Goal: Task Accomplishment & Management: Manage account settings

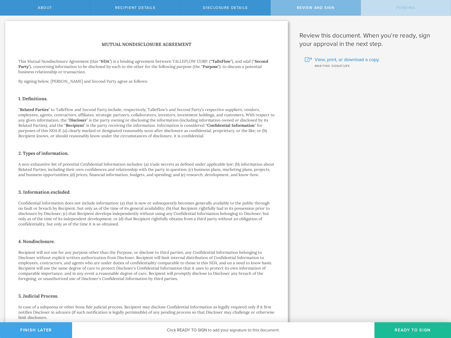
click at [48, 329] on button "Finish Later" at bounding box center [36, 330] width 72 height 16
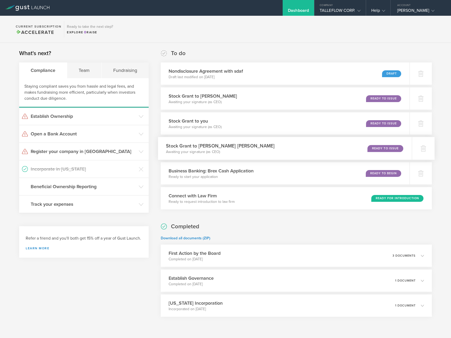
click at [213, 145] on h3 "Stock Grant to [PERSON_NAME] [PERSON_NAME]" at bounding box center [220, 145] width 109 height 7
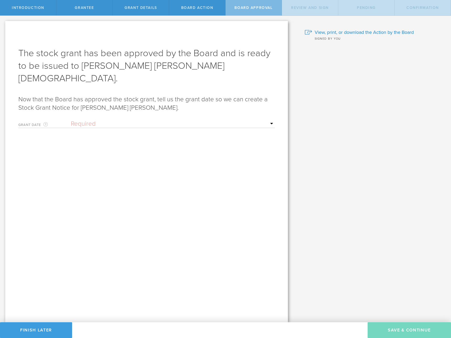
click at [152, 120] on select "Required Upon grantee's signature A specific date" at bounding box center [173, 124] width 204 height 8
click at [136, 120] on select "Required Upon grantee's signature A specific date" at bounding box center [173, 124] width 204 height 8
click at [207, 120] on select "Required Upon grantee's signature A specific date" at bounding box center [173, 124] width 204 height 8
click at [201, 120] on select "Required Upon grantee's signature A specific date" at bounding box center [173, 124] width 204 height 8
click at [56, 330] on button "Finish Later" at bounding box center [36, 330] width 72 height 16
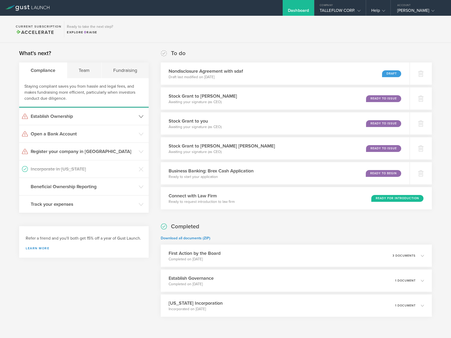
click at [107, 116] on h3 "Establish Ownership" at bounding box center [83, 116] width 105 height 7
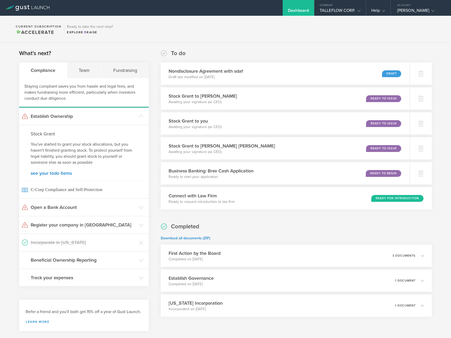
scroll to position [16, 0]
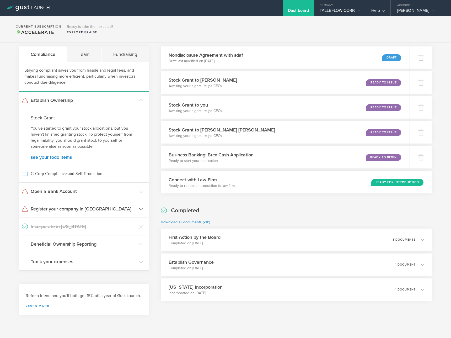
click at [96, 211] on h3 "Register your company in [GEOGRAPHIC_DATA]" at bounding box center [83, 208] width 105 height 7
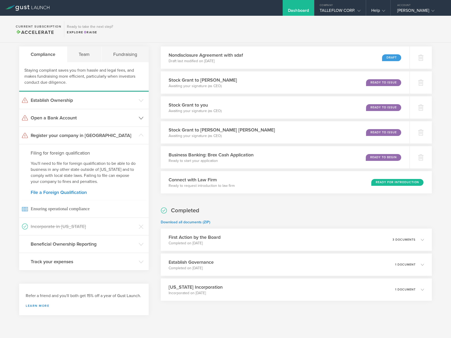
click at [74, 115] on h3 "Open a Bank Account" at bounding box center [83, 117] width 105 height 7
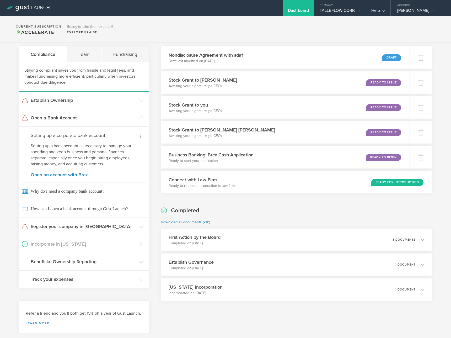
click at [138, 139] on div at bounding box center [140, 136] width 9 height 9
click at [127, 151] on small "I already have a bank account" at bounding box center [118, 151] width 48 height 5
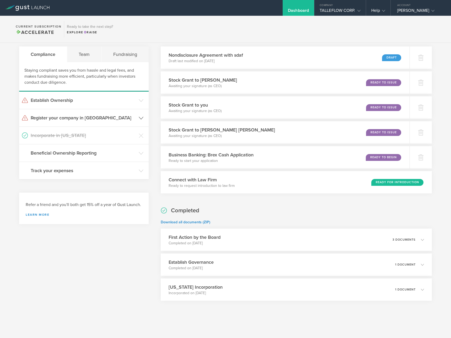
click at [118, 119] on h3 "Register your company in CA" at bounding box center [83, 117] width 105 height 7
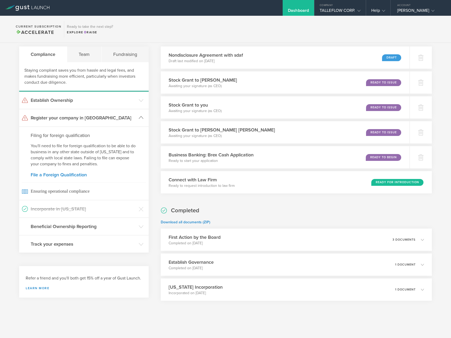
click at [106, 116] on h3 "Register your company in CA" at bounding box center [83, 117] width 105 height 7
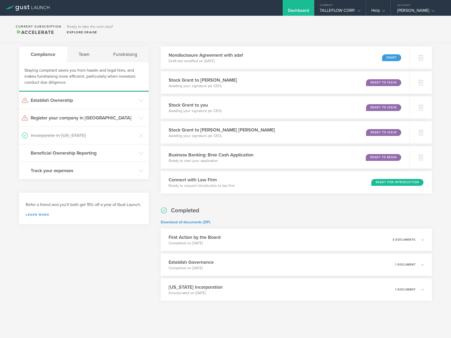
click at [125, 61] on div "Fundraising" at bounding box center [125, 54] width 47 height 16
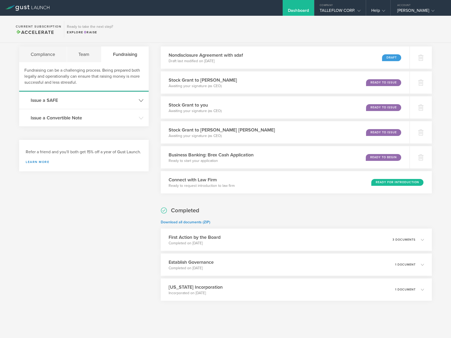
click at [121, 100] on h3 "Issue a SAFE" at bounding box center [83, 100] width 105 height 7
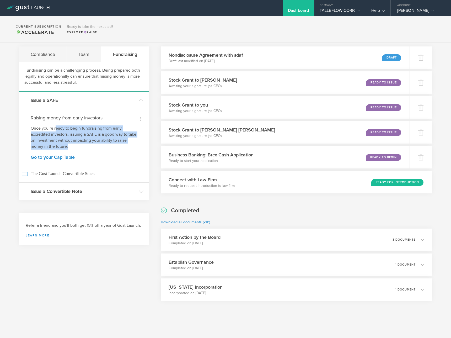
drag, startPoint x: 78, startPoint y: 133, endPoint x: 101, endPoint y: 148, distance: 27.2
click at [101, 147] on p "Once you’re ready to begin fundraising from early accredited investors, issuing…" at bounding box center [84, 137] width 106 height 24
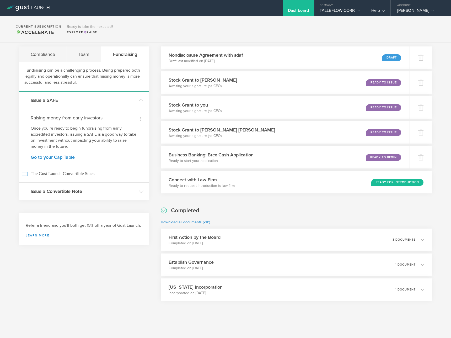
click at [101, 148] on p "Once you’re ready to begin fundraising from early accredited investors, issuing…" at bounding box center [84, 137] width 106 height 24
click at [76, 155] on link "Go to your Cap Table" at bounding box center [84, 157] width 106 height 5
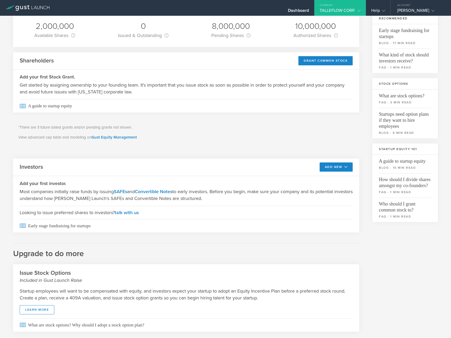
scroll to position [59, 0]
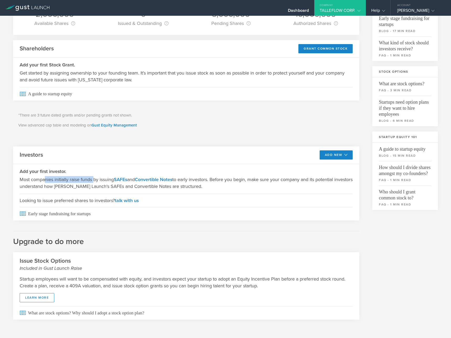
drag, startPoint x: 46, startPoint y: 180, endPoint x: 94, endPoint y: 181, distance: 48.5
click at [94, 181] on p "Most companies initially raise funds by issuing SAFEs and Convertible Notes to …" at bounding box center [186, 183] width 333 height 14
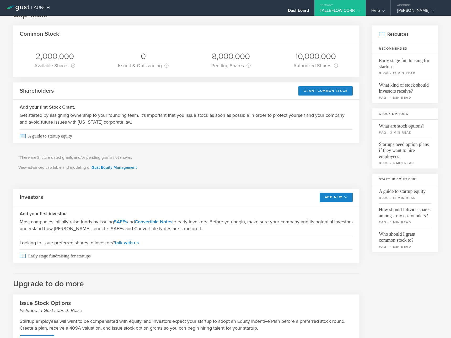
scroll to position [13, 0]
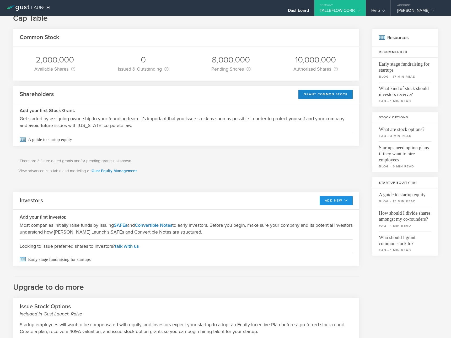
click at [346, 201] on button "Add New" at bounding box center [336, 200] width 33 height 9
click at [339, 211] on li "SAFE" at bounding box center [332, 212] width 38 height 10
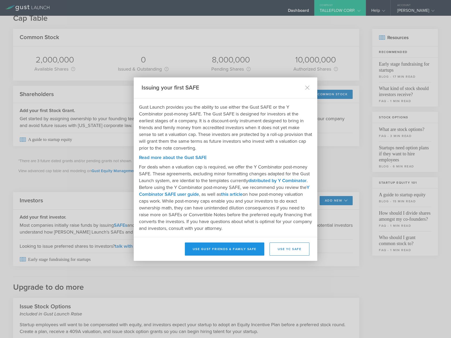
click at [245, 253] on button "Use Gust Friends & Family SAFE" at bounding box center [224, 248] width 79 height 13
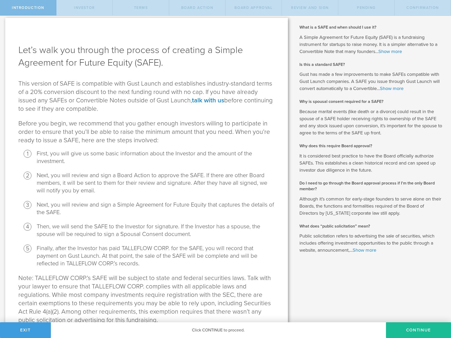
scroll to position [30, 0]
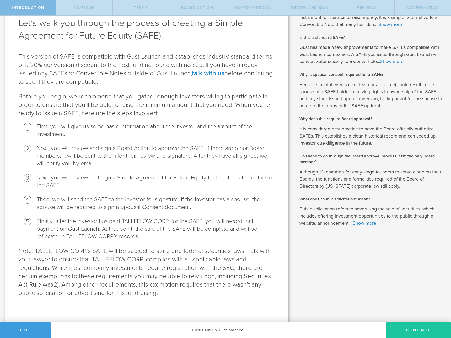
click at [411, 327] on button "Continue" at bounding box center [418, 330] width 65 height 16
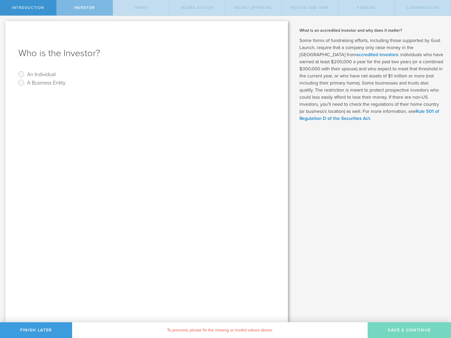
click at [46, 73] on label "An Individual" at bounding box center [41, 74] width 29 height 8
click at [25, 73] on input "An Individual" at bounding box center [21, 74] width 8 height 8
radio input "true"
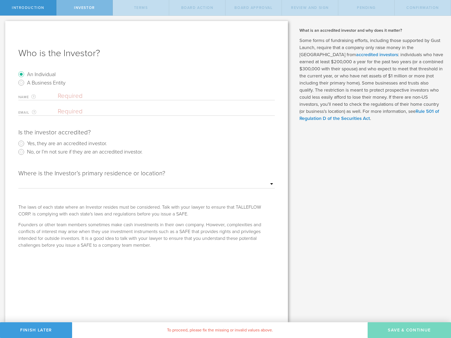
click at [122, 149] on label "No, or I’m not sure if they are an accredited investor." at bounding box center [84, 152] width 115 height 8
click at [25, 149] on input "No, or I’m not sure if they are an accredited investor." at bounding box center [21, 152] width 8 height 8
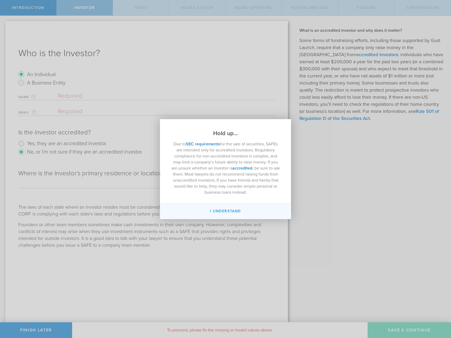
click at [209, 210] on button "I Understand" at bounding box center [225, 210] width 131 height 15
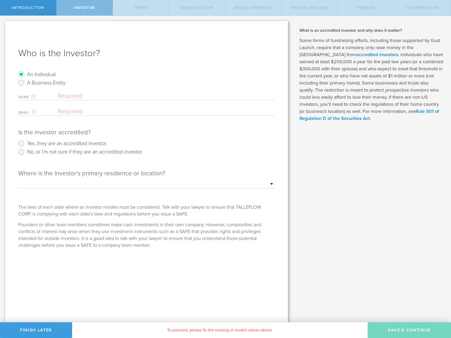
click at [84, 150] on label "No, or I’m not sure if they are an accredited investor." at bounding box center [84, 152] width 115 height 8
click at [25, 150] on input "No, or I’m not sure if they are an accredited investor." at bounding box center [21, 152] width 8 height 8
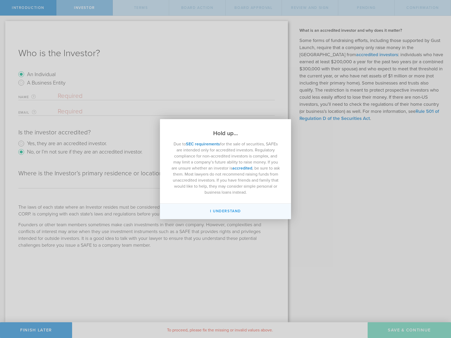
click at [240, 212] on button "I Understand" at bounding box center [225, 210] width 131 height 15
radio input "false"
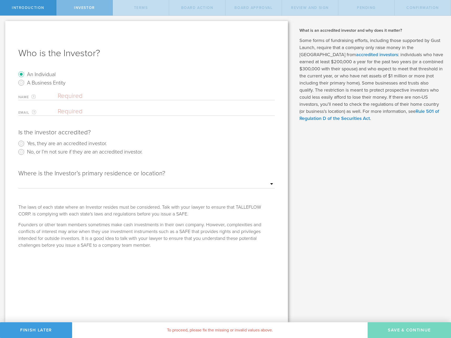
click at [178, 181] on select "Outside of the US Alabama Alaska Arizona Arkansas California Colorado Connectic…" at bounding box center [146, 184] width 256 height 8
select select "string:CA"
click at [18, 180] on select "Outside of the US Alabama Alaska Arizona Arkansas California Colorado Connectic…" at bounding box center [146, 184] width 256 height 8
click at [248, 217] on div "The laws of each state where an Investor resides must be considered. Talk with …" at bounding box center [146, 210] width 256 height 14
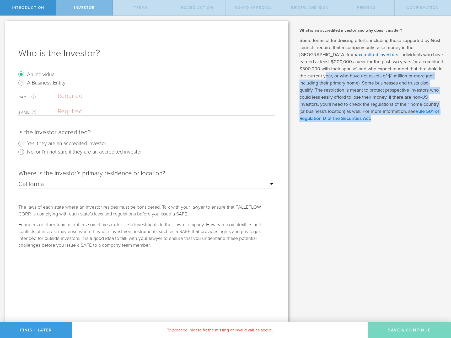
drag, startPoint x: 405, startPoint y: 125, endPoint x: 318, endPoint y: 73, distance: 100.5
click at [318, 73] on div "What is a SAFE and when should I use it? A Simple Agreement for Future Equity (…" at bounding box center [372, 169] width 158 height 306
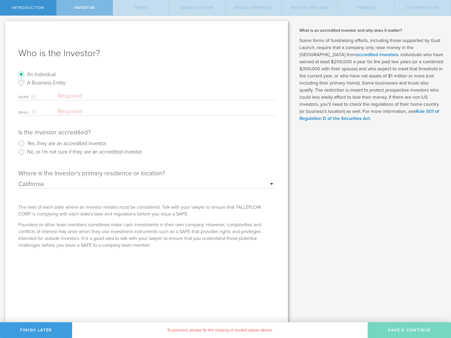
click at [116, 154] on label "No, or I’m not sure if they are an accredited investor." at bounding box center [84, 152] width 115 height 8
click at [25, 154] on input "No, or I’m not sure if they are an accredited investor." at bounding box center [21, 152] width 8 height 8
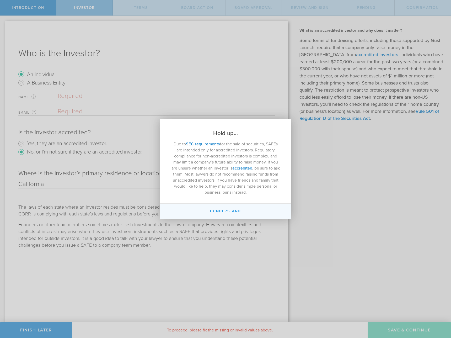
click at [241, 212] on button "I Understand" at bounding box center [225, 210] width 131 height 15
radio input "false"
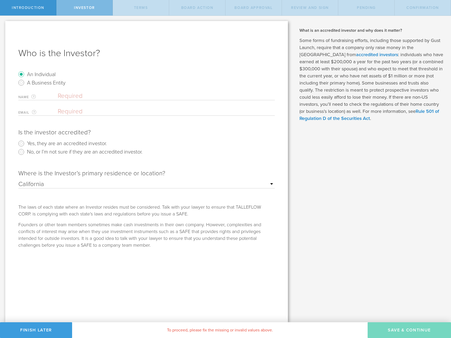
click at [96, 142] on label "Yes, they are an accredited investor." at bounding box center [67, 143] width 80 height 8
click at [25, 142] on input "Yes, they are an accredited investor." at bounding box center [21, 143] width 8 height 8
radio input "true"
drag, startPoint x: 219, startPoint y: 256, endPoint x: 105, endPoint y: 121, distance: 176.2
click at [218, 255] on div "Who is the Investor? An Individual A Business Entity Name The first and last na…" at bounding box center [146, 171] width 283 height 301
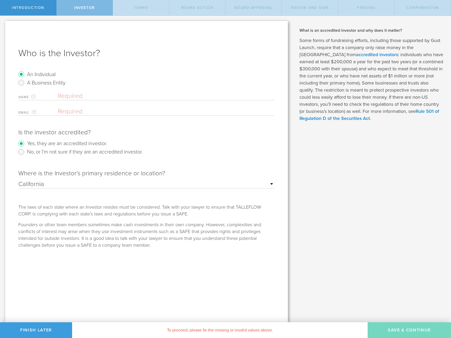
click at [87, 95] on input "text" at bounding box center [166, 96] width 217 height 8
type input "dfsgsdf"
drag, startPoint x: 65, startPoint y: 106, endPoint x: 81, endPoint y: 117, distance: 19.7
click at [65, 108] on div "Name The first and last name of the person that will be the SAFE holder. dfsgsd…" at bounding box center [146, 104] width 256 height 24
drag, startPoint x: 93, startPoint y: 105, endPoint x: 98, endPoint y: 111, distance: 8.3
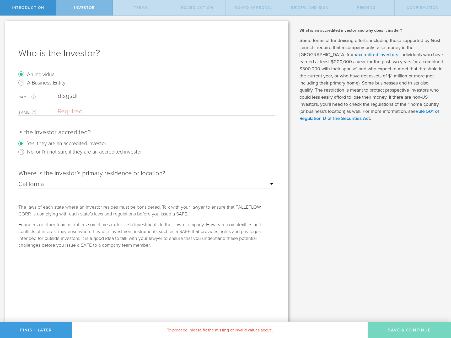
click at [93, 105] on div "Name The first and last name of the person that will be the SAFE holder. dfsgsd…" at bounding box center [146, 104] width 256 height 24
click at [99, 111] on input "email" at bounding box center [165, 112] width 214 height 8
click at [93, 97] on input "dfsgsdf" at bounding box center [166, 96] width 217 height 8
click at [96, 111] on input "sdfg" at bounding box center [165, 112] width 214 height 8
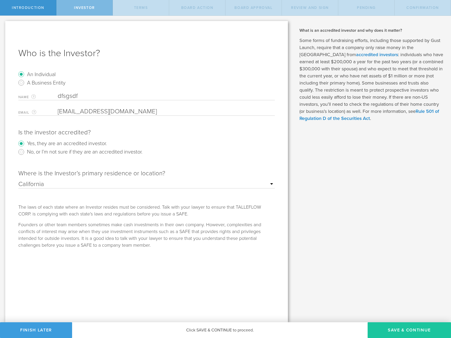
type input "sdfg@yahoo.com"
click at [391, 327] on button "Save & Continue" at bounding box center [409, 330] width 83 height 16
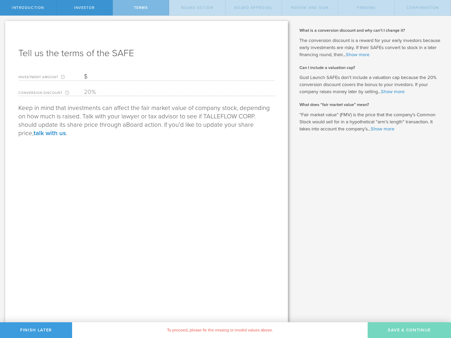
drag, startPoint x: 88, startPoint y: 74, endPoint x: 92, endPoint y: 74, distance: 4.5
click at [88, 74] on input "Investment Amount The amount (in USD) that this investor is paying for the SAFE." at bounding box center [179, 77] width 191 height 8
type input "25,000"
click at [395, 329] on button "Save & Continue" at bounding box center [409, 330] width 83 height 16
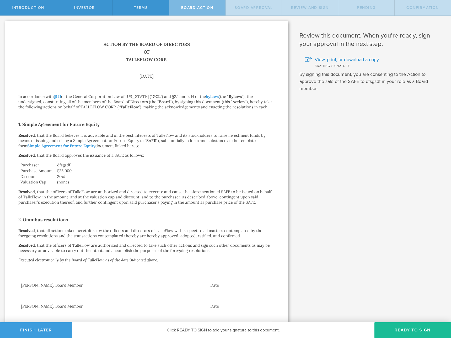
click at [206, 6] on span "Board Action" at bounding box center [197, 8] width 32 height 4
click at [155, 7] on div "terms" at bounding box center [141, 7] width 56 height 15
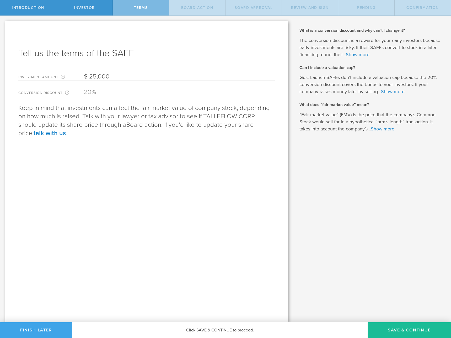
drag, startPoint x: 48, startPoint y: 329, endPoint x: 59, endPoint y: 329, distance: 10.8
click at [48, 329] on button "Finish Later" at bounding box center [36, 330] width 72 height 16
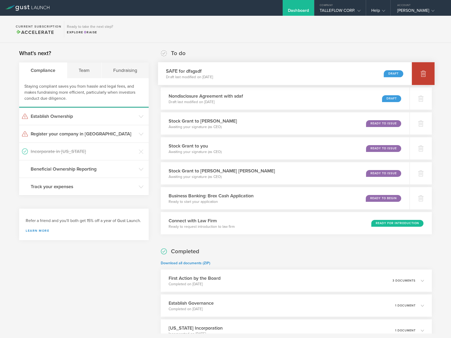
click at [414, 74] on div at bounding box center [423, 73] width 23 height 23
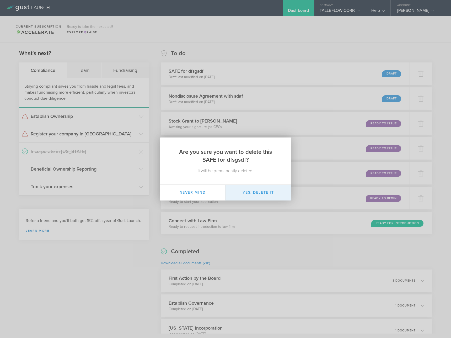
click at [260, 191] on button "Yes, delete it" at bounding box center [259, 193] width 66 height 16
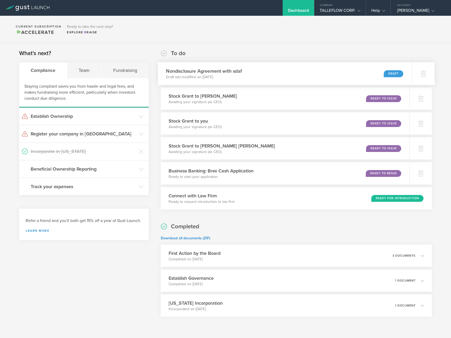
click at [225, 71] on h3 "Nondisclosure Agreement with sdaf" at bounding box center [204, 70] width 76 height 7
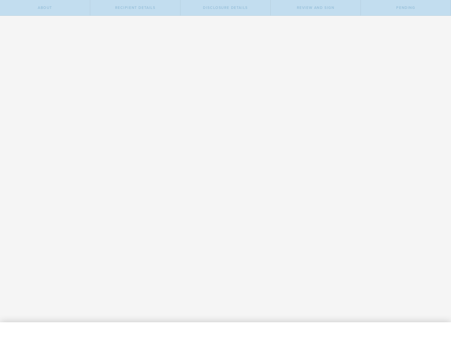
radio input "true"
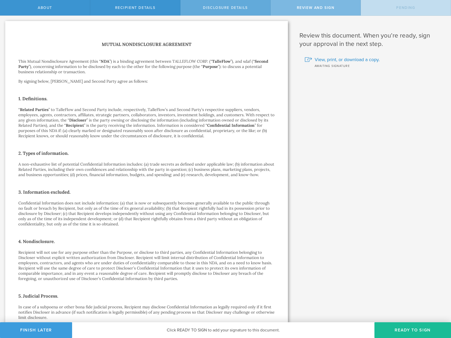
click at [218, 8] on span "Disclosure details" at bounding box center [225, 8] width 45 height 4
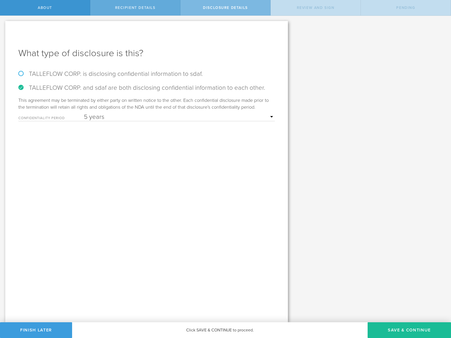
drag, startPoint x: 128, startPoint y: 9, endPoint x: 122, endPoint y: 10, distance: 5.8
click at [128, 9] on span "Recipient details" at bounding box center [135, 8] width 40 height 4
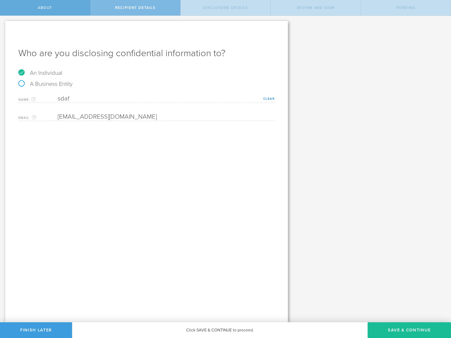
click at [63, 7] on div "About" at bounding box center [45, 7] width 90 height 15
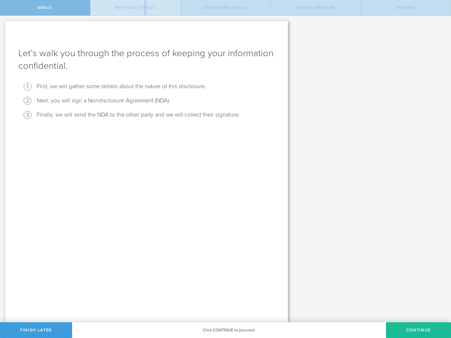
click at [145, 8] on span "Recipient details" at bounding box center [135, 8] width 40 height 4
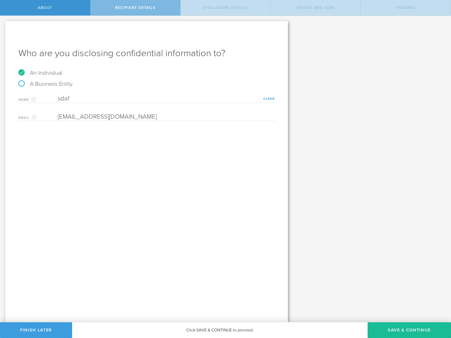
drag, startPoint x: 269, startPoint y: 98, endPoint x: 262, endPoint y: 100, distance: 7.5
click at [269, 98] on link "Clear" at bounding box center [269, 99] width 12 height 4
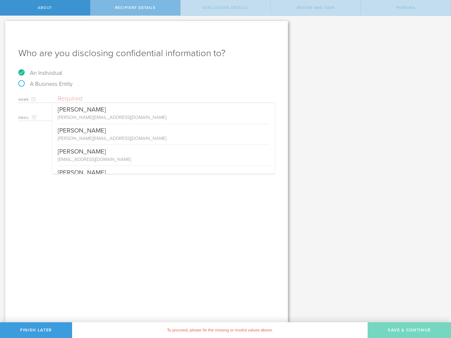
click at [72, 100] on input "text" at bounding box center [166, 99] width 217 height 8
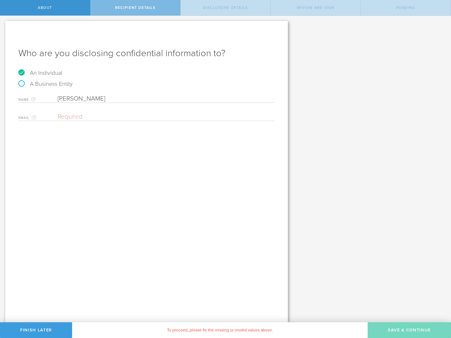
type input "[PERSON_NAME]"
click at [74, 10] on div "About" at bounding box center [45, 7] width 90 height 15
click at [34, 330] on button "Finish Later" at bounding box center [36, 330] width 72 height 16
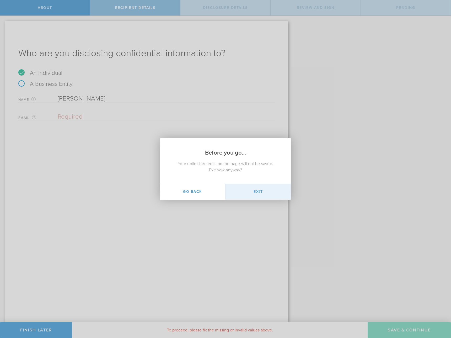
click at [271, 187] on button "Exit" at bounding box center [259, 192] width 66 height 16
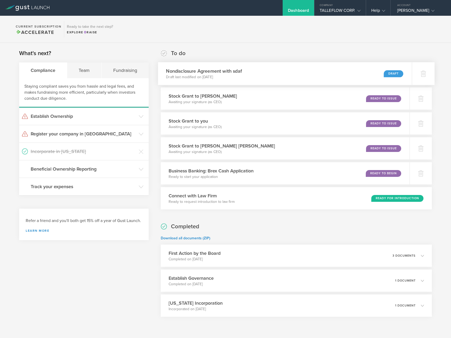
click at [236, 68] on h3 "Nondisclosure Agreement with sdaf" at bounding box center [204, 70] width 76 height 7
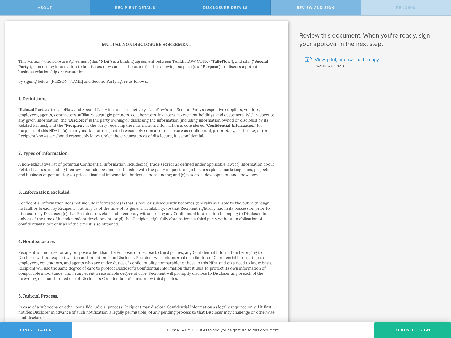
click at [67, 7] on div "About" at bounding box center [45, 7] width 90 height 15
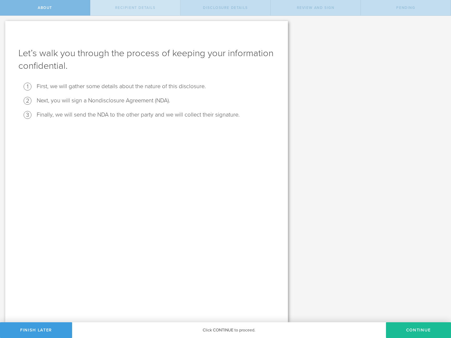
click at [127, 8] on span "Recipient details" at bounding box center [135, 8] width 40 height 4
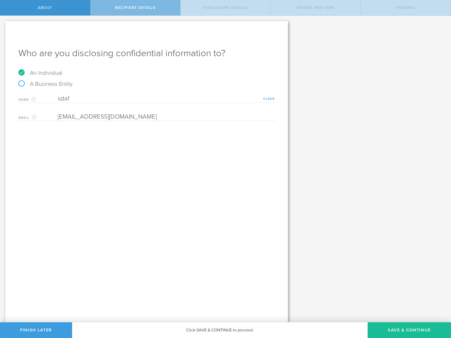
click at [266, 99] on link "Clear" at bounding box center [269, 99] width 12 height 4
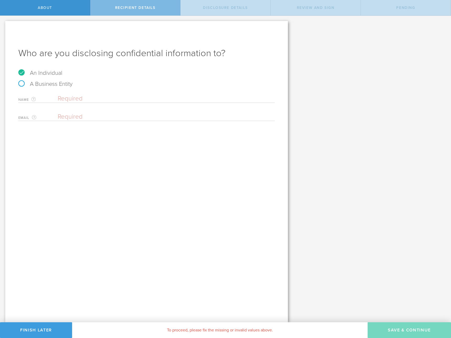
click at [109, 114] on input "email" at bounding box center [165, 117] width 214 height 8
paste input "[PERSON_NAME][EMAIL_ADDRESS][DOMAIN_NAME]"
type input "Bryan@bryanharrington.net"
click at [84, 99] on input "text" at bounding box center [166, 99] width 217 height 8
type input "[PERSON_NAME]"
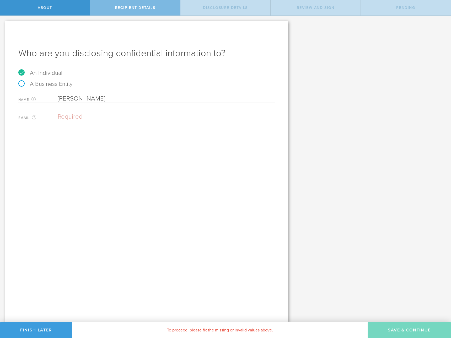
click at [214, 290] on div "Who are you disclosing confidential information to? An Individual A Business En…" at bounding box center [146, 171] width 283 height 301
click at [82, 116] on input "email" at bounding box center [165, 117] width 214 height 8
paste input "Bryan@bryanharrington.net"
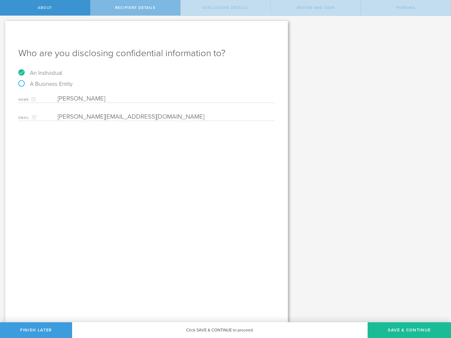
type input "Bryan@bryanharrington.net"
drag, startPoint x: 125, startPoint y: 167, endPoint x: 137, endPoint y: 172, distance: 13.0
click at [125, 167] on div "Who are you disclosing confidential information to? An Individual A Business En…" at bounding box center [146, 171] width 283 height 301
drag, startPoint x: 385, startPoint y: 324, endPoint x: 385, endPoint y: 327, distance: 3.2
click at [385, 324] on button "Save & Continue" at bounding box center [409, 330] width 83 height 16
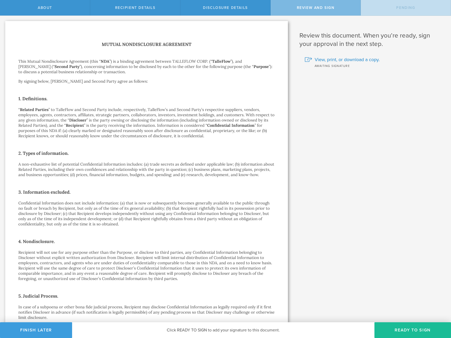
scroll to position [255, 0]
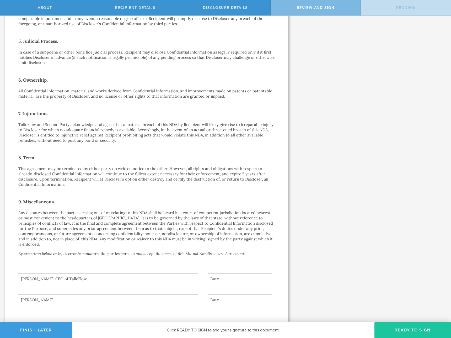
click at [426, 332] on button "Ready to Sign" at bounding box center [412, 330] width 77 height 16
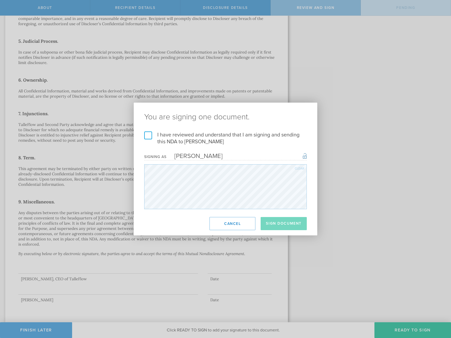
drag, startPoint x: 147, startPoint y: 134, endPoint x: 159, endPoint y: 143, distance: 15.9
click at [147, 134] on label "I have reviewed and understand that I am signing and sending this NDA to Bryan …" at bounding box center [225, 138] width 163 height 14
click at [0, 0] on input "I have reviewed and understand that I am signing and sending this NDA to Bryan …" at bounding box center [0, 0] width 0 height 0
drag, startPoint x: 284, startPoint y: 222, endPoint x: 291, endPoint y: 222, distance: 7.1
click at [284, 222] on button "Sign Document" at bounding box center [284, 223] width 46 height 13
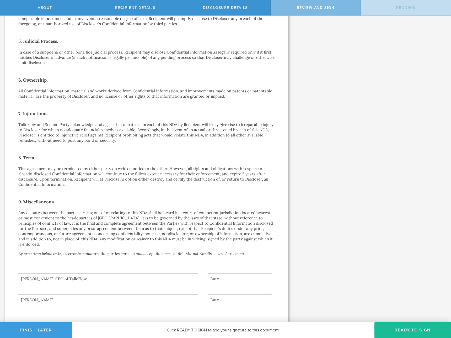
scroll to position [0, 0]
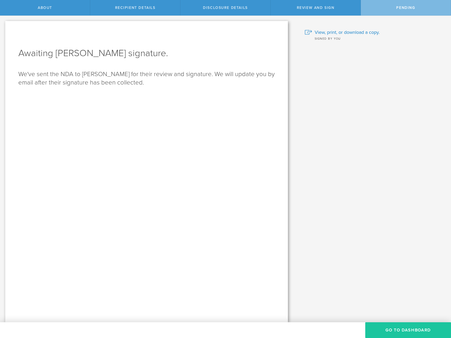
click at [404, 329] on button "Go to dashboard" at bounding box center [408, 330] width 86 height 16
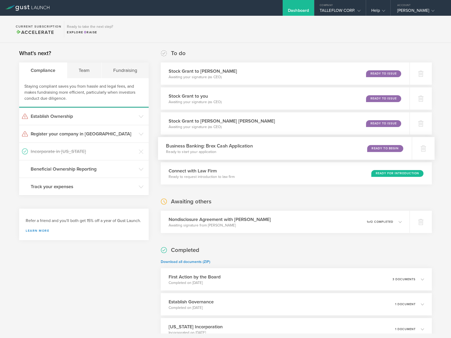
click at [283, 150] on div "Business Banking: Brex Cash Application Ready to start your application Ready t…" at bounding box center [285, 148] width 254 height 23
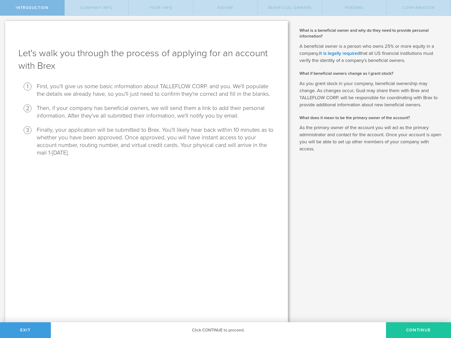
click at [407, 334] on button "Continue" at bounding box center [418, 330] width 65 height 16
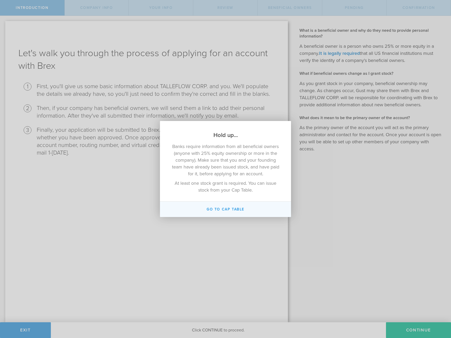
click at [232, 210] on button "Go To Cap Table" at bounding box center [225, 208] width 131 height 15
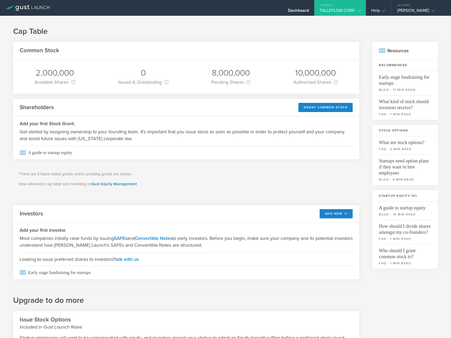
click at [34, 9] on icon at bounding box center [27, 8] width 44 height 6
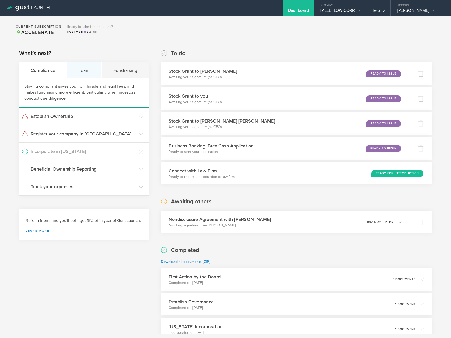
click at [79, 67] on div "Team" at bounding box center [84, 70] width 34 height 16
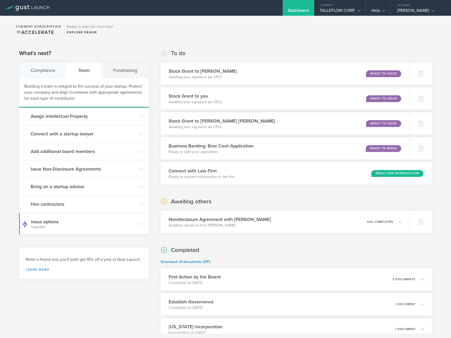
click at [47, 72] on div "Compliance" at bounding box center [43, 70] width 48 height 16
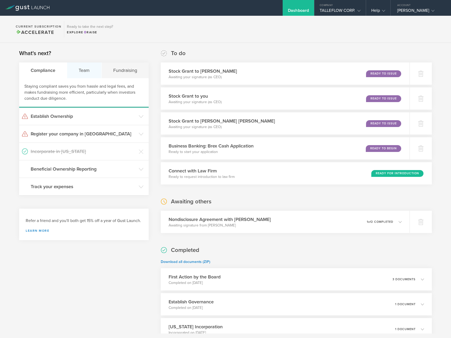
click at [77, 73] on div "Team" at bounding box center [84, 70] width 34 height 16
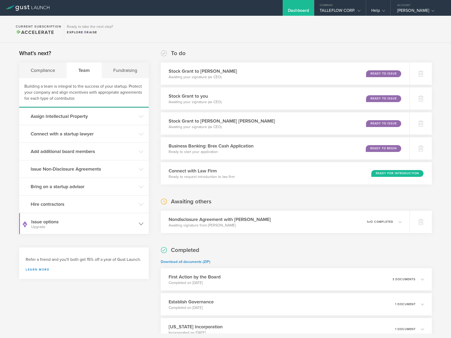
click at [72, 221] on h3 "Issue options Upgrade" at bounding box center [83, 223] width 105 height 10
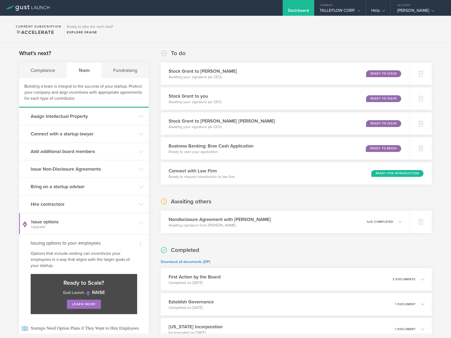
scroll to position [54, 0]
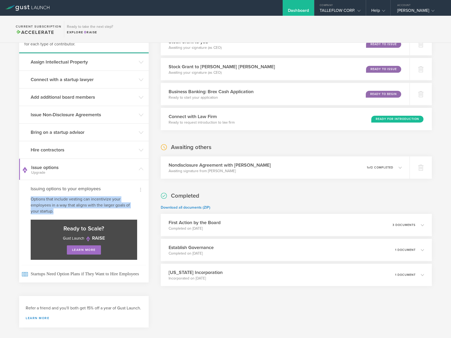
drag, startPoint x: 87, startPoint y: 213, endPoint x: 31, endPoint y: 198, distance: 57.7
click at [31, 198] on p "Options that include vesting can incentivize your employees in a way that align…" at bounding box center [84, 205] width 106 height 18
click at [80, 206] on p "Options that include vesting can incentivize your employees in a way that align…" at bounding box center [84, 205] width 106 height 18
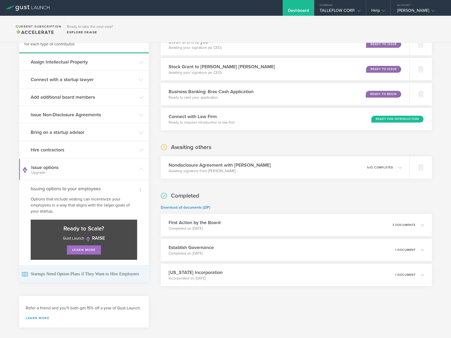
click at [98, 274] on span "Startups Need Option Plans if They Want to Hire Employees" at bounding box center [84, 274] width 124 height 18
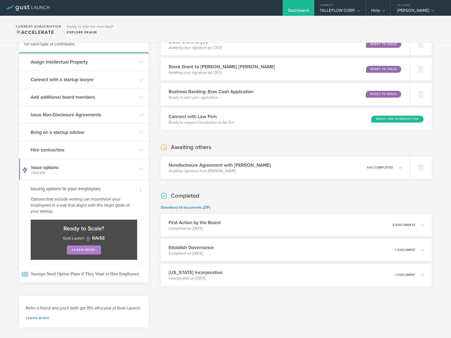
click at [85, 248] on link "learn more" at bounding box center [84, 249] width 34 height 9
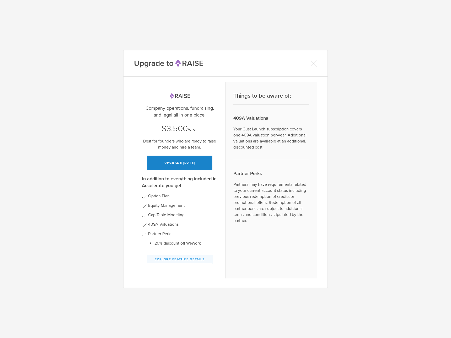
click at [166, 259] on button "Explore Feature Details" at bounding box center [180, 259] width 66 height 9
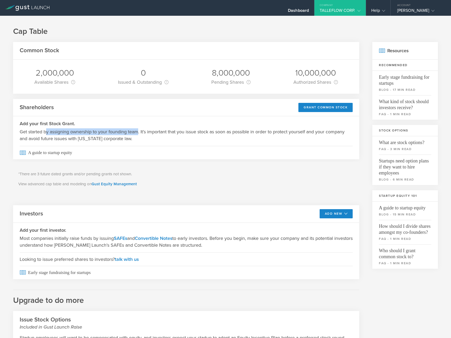
drag, startPoint x: 47, startPoint y: 131, endPoint x: 139, endPoint y: 134, distance: 91.8
click at [139, 134] on p "Get started by assigning ownership to your founding team. It’s important that y…" at bounding box center [186, 135] width 333 height 14
click at [140, 134] on p "Get started by assigning ownership to your founding team. It’s important that y…" at bounding box center [186, 135] width 333 height 14
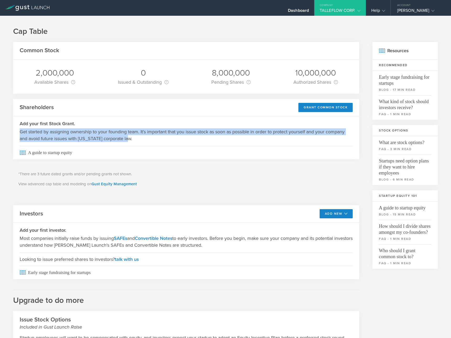
drag, startPoint x: 177, startPoint y: 136, endPoint x: 104, endPoint y: 124, distance: 74.0
click at [100, 124] on div "Add your first Stock Grant. Get started by assigning ownership to your founding…" at bounding box center [186, 131] width 346 height 30
click at [139, 125] on h3 "Add your first Stock Grant." at bounding box center [186, 123] width 333 height 7
drag, startPoint x: 196, startPoint y: 138, endPoint x: 121, endPoint y: 124, distance: 76.3
click at [121, 124] on div "Add your first Stock Grant. Get started by assigning ownership to your founding…" at bounding box center [186, 131] width 346 height 30
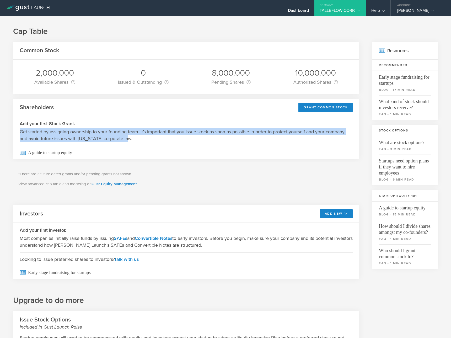
click at [133, 125] on h3 "Add your first Stock Grant." at bounding box center [186, 123] width 333 height 7
drag, startPoint x: 188, startPoint y: 139, endPoint x: 130, endPoint y: 131, distance: 59.0
click at [130, 131] on p "Get started by assigning ownership to your founding team. It’s important that y…" at bounding box center [186, 135] width 333 height 14
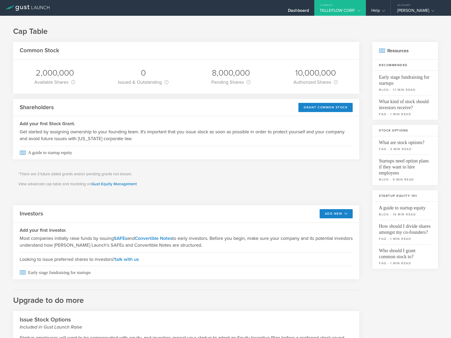
click at [39, 8] on icon at bounding box center [27, 8] width 44 height 6
